Goal: Information Seeking & Learning: Learn about a topic

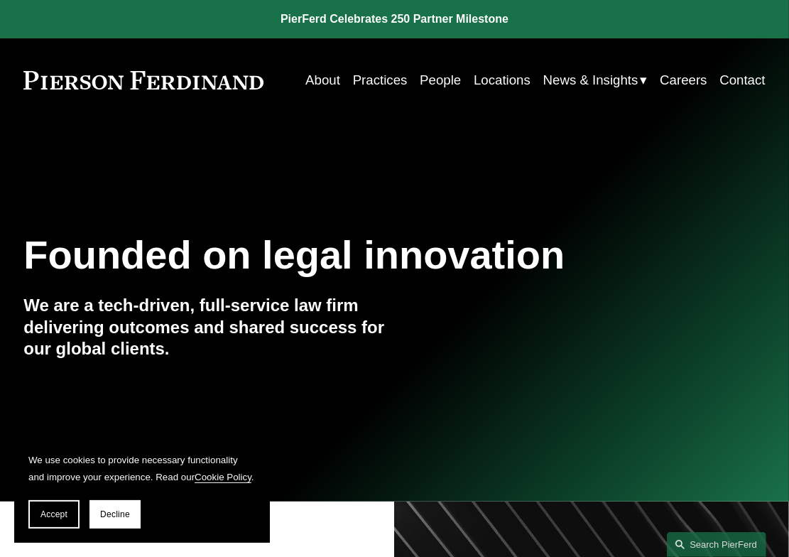
click at [441, 85] on link "People" at bounding box center [440, 80] width 41 height 26
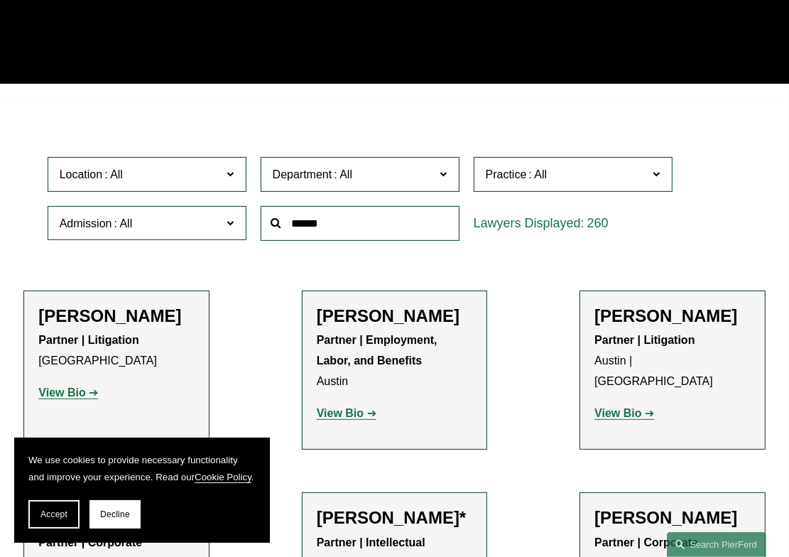
scroll to position [252, 0]
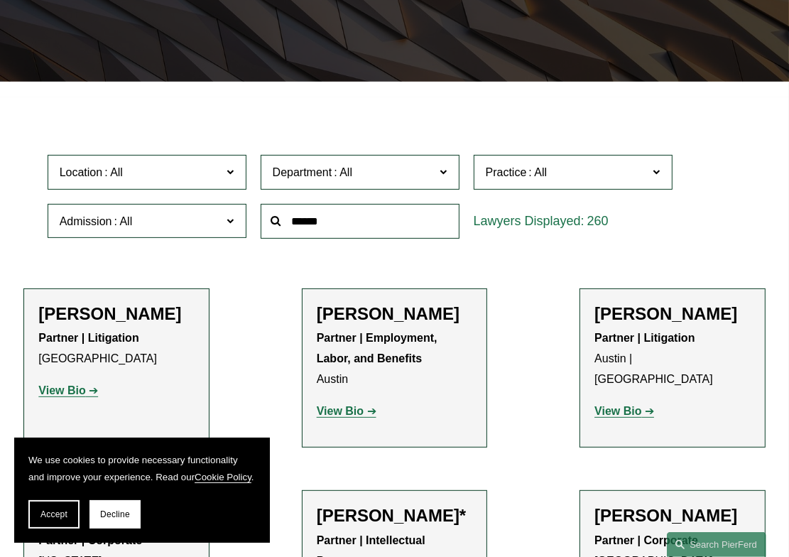
click at [618, 405] on strong "View Bio" at bounding box center [617, 411] width 47 height 12
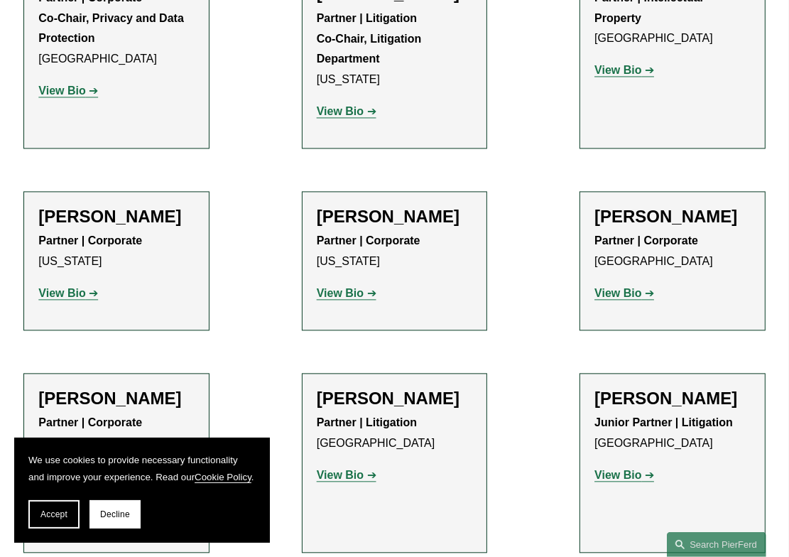
scroll to position [2132, 0]
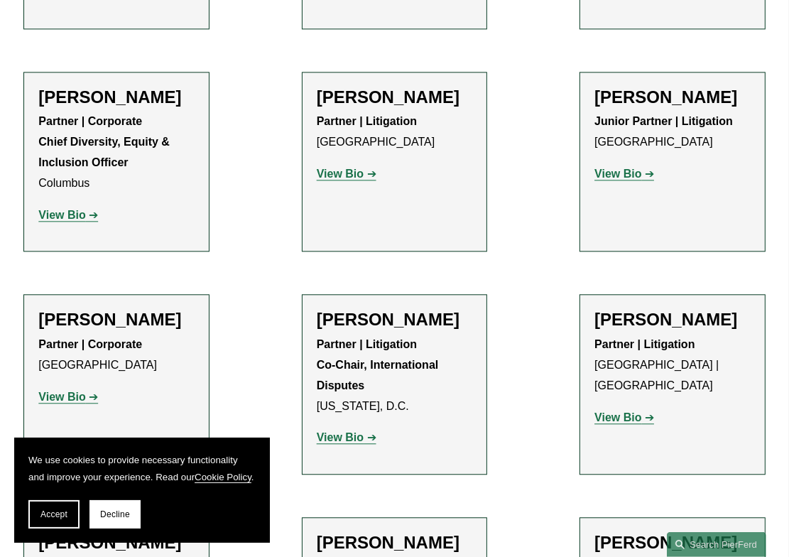
scroll to position [2439, 0]
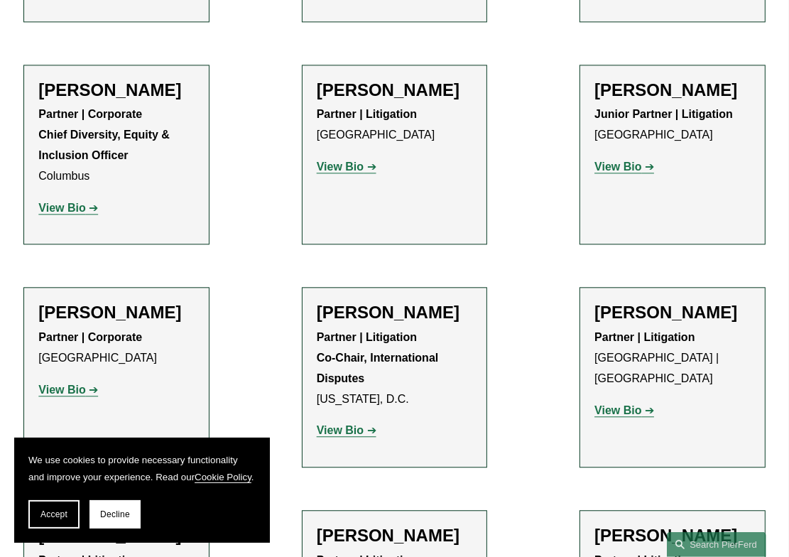
click at [615, 404] on strong "View Bio" at bounding box center [617, 410] width 47 height 12
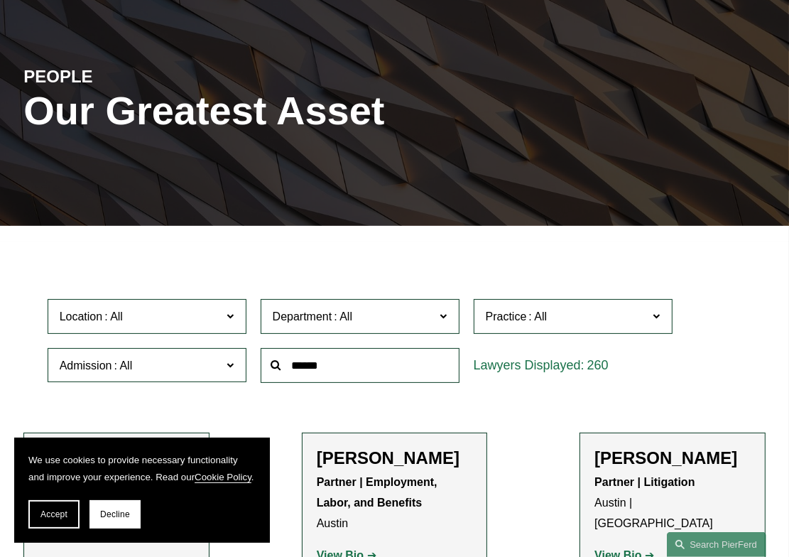
scroll to position [116, 0]
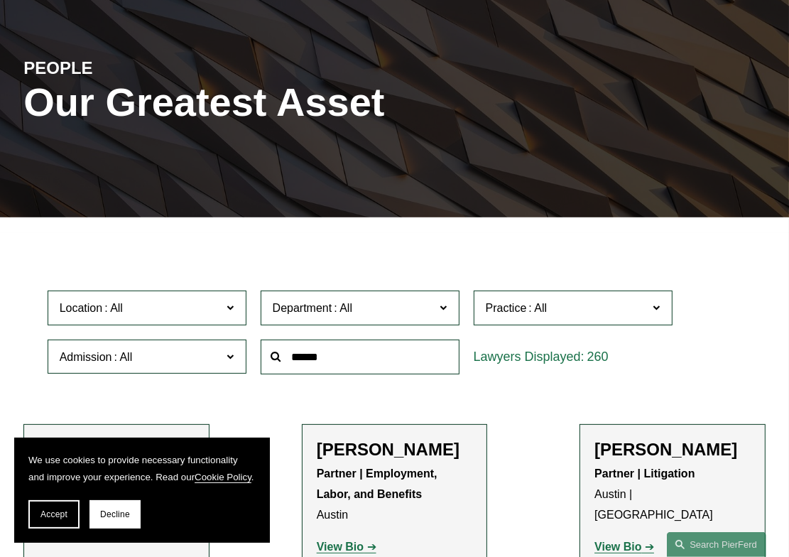
click at [330, 371] on input "text" at bounding box center [360, 356] width 199 height 35
type input "****"
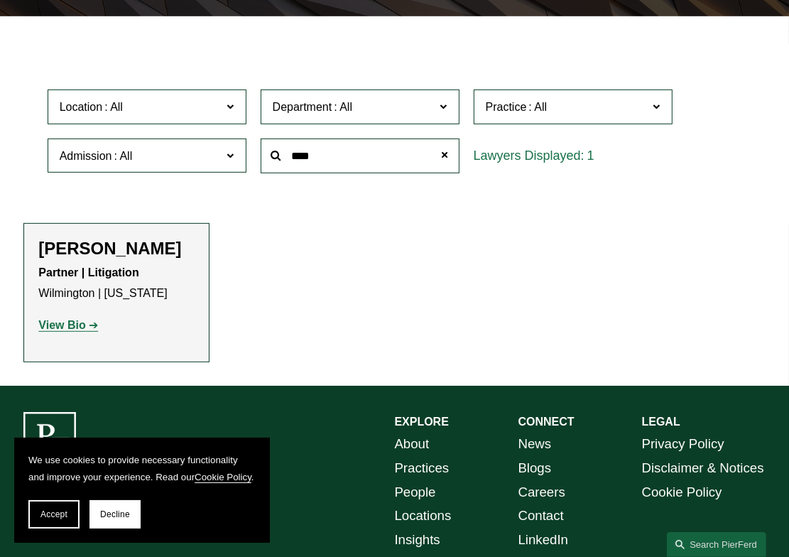
scroll to position [354, 0]
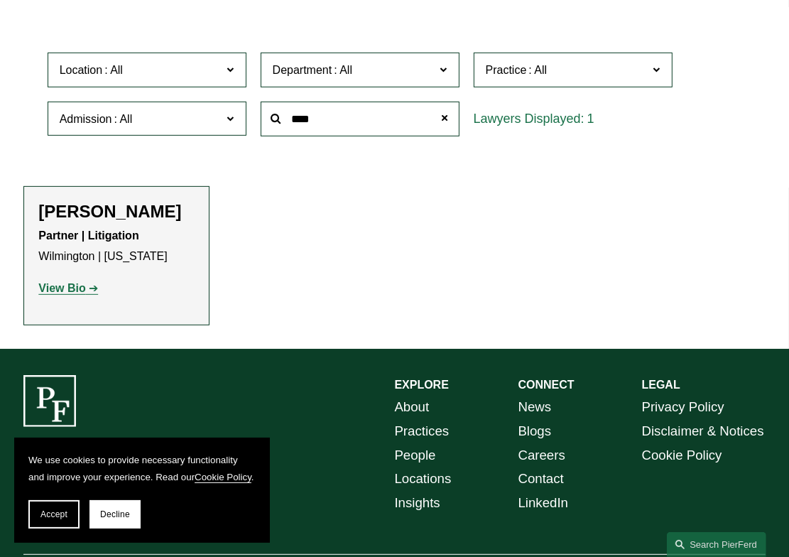
click at [71, 294] on strong "View Bio" at bounding box center [61, 288] width 47 height 12
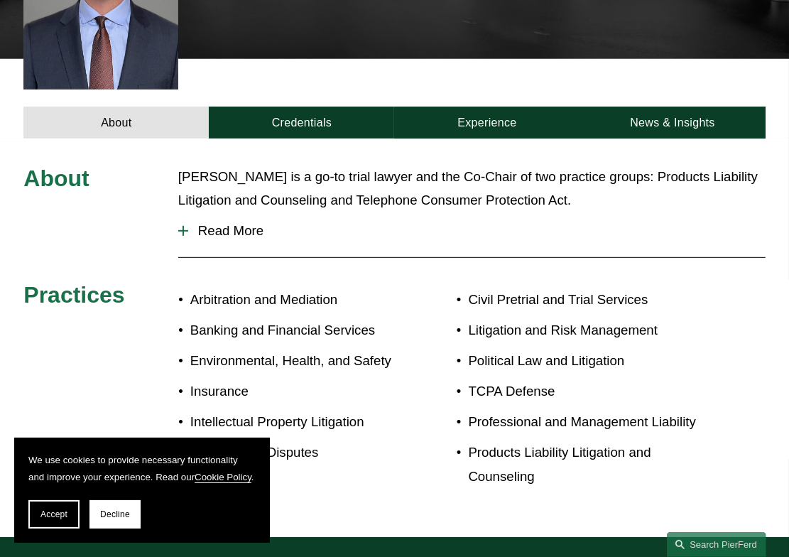
scroll to position [371, 0]
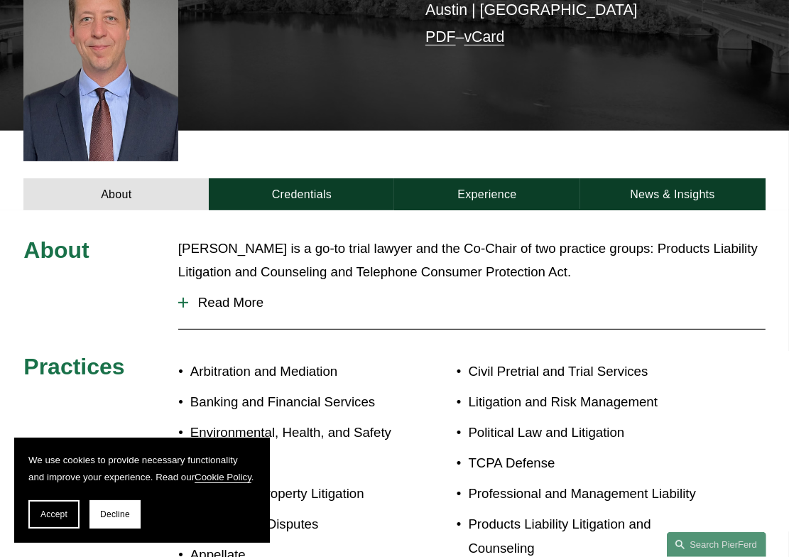
click at [280, 315] on div "About William is a go-to trial lawyer and the Co-Chair of two practice groups: …" at bounding box center [394, 409] width 789 height 346
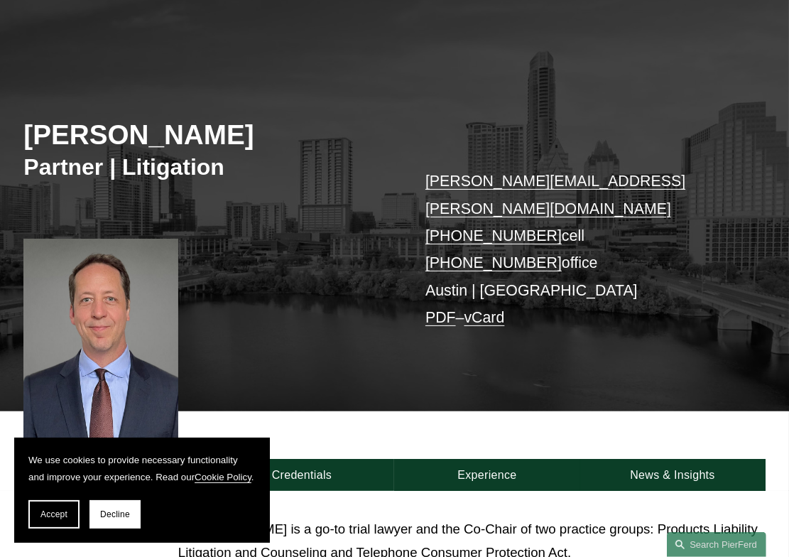
scroll to position [80, 0]
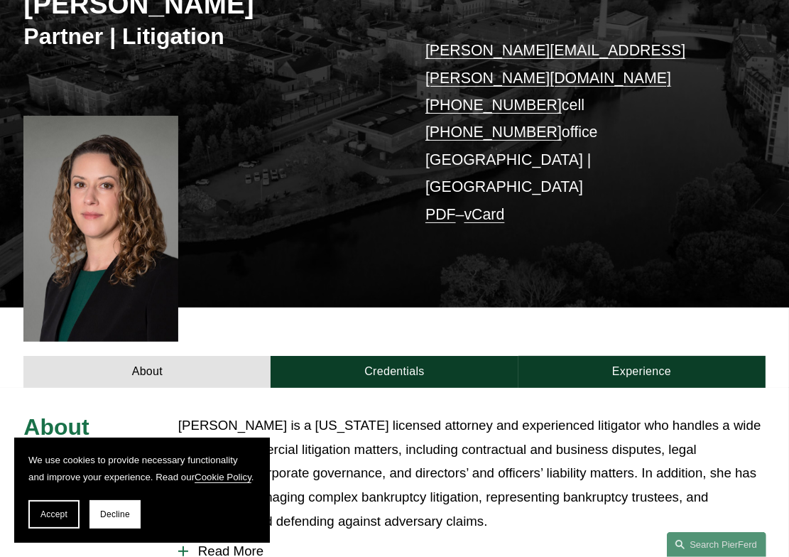
scroll to position [221, 0]
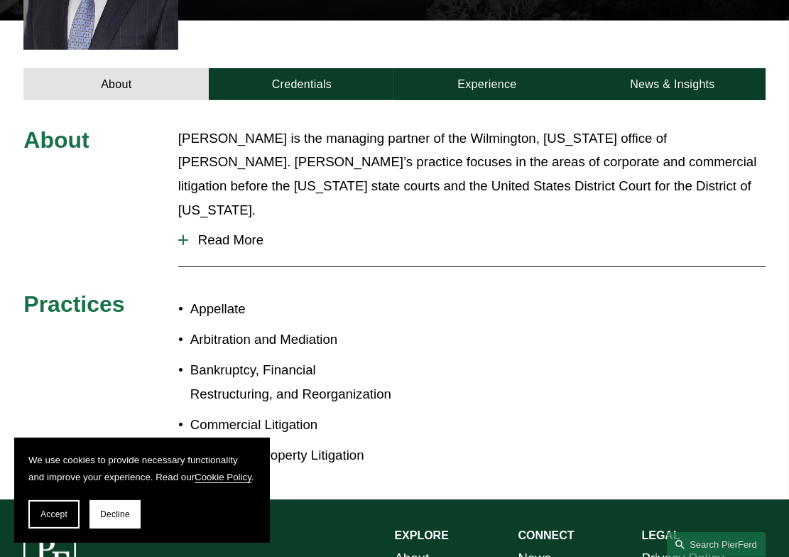
scroll to position [469, 0]
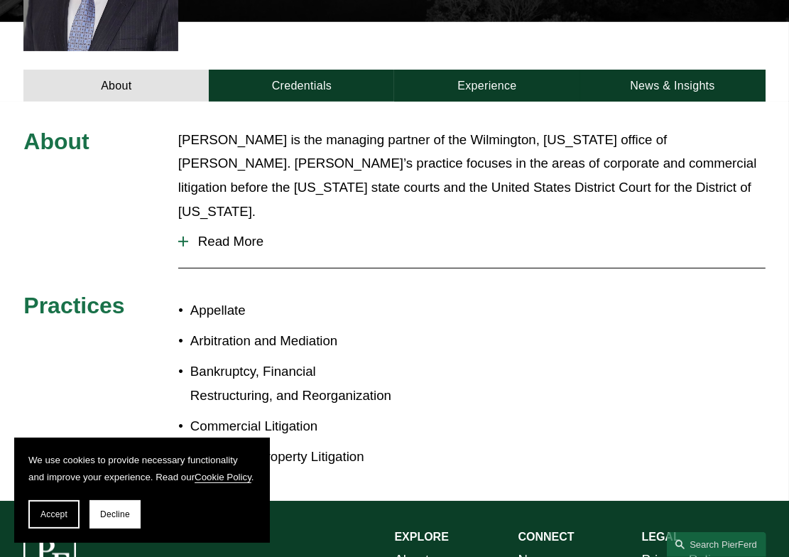
click at [199, 234] on span "Read More" at bounding box center [476, 242] width 577 height 16
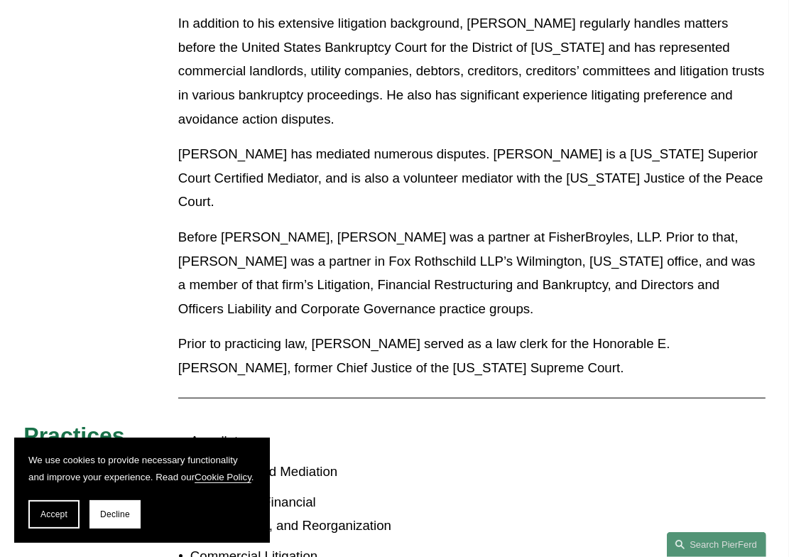
scroll to position [980, 0]
